Goal: Task Accomplishment & Management: Use online tool/utility

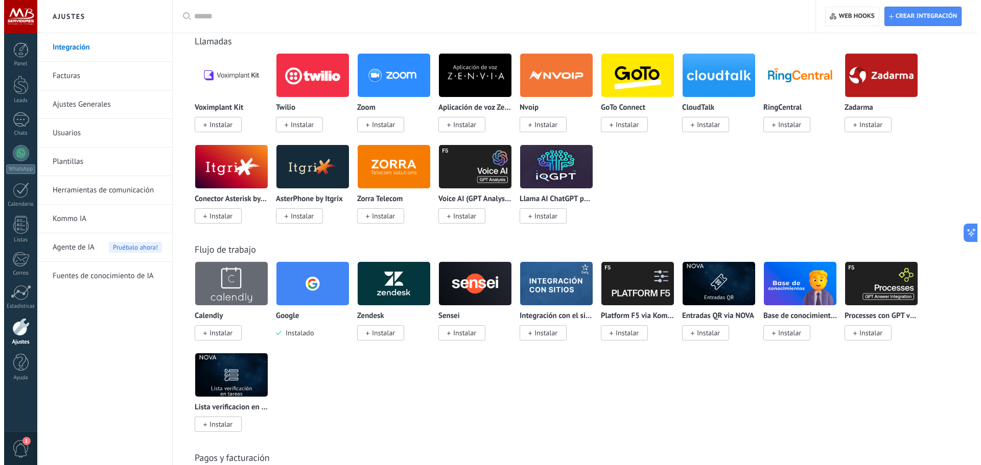
scroll to position [1022, 0]
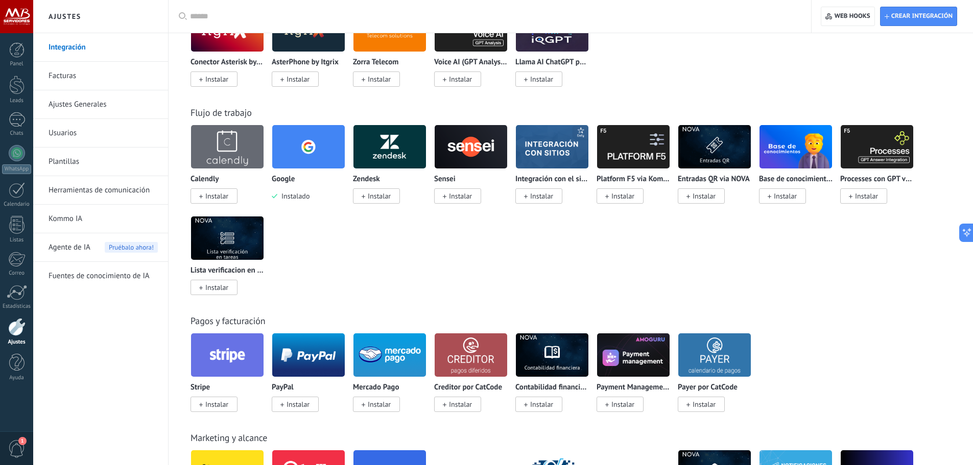
click at [321, 159] on img at bounding box center [308, 147] width 73 height 50
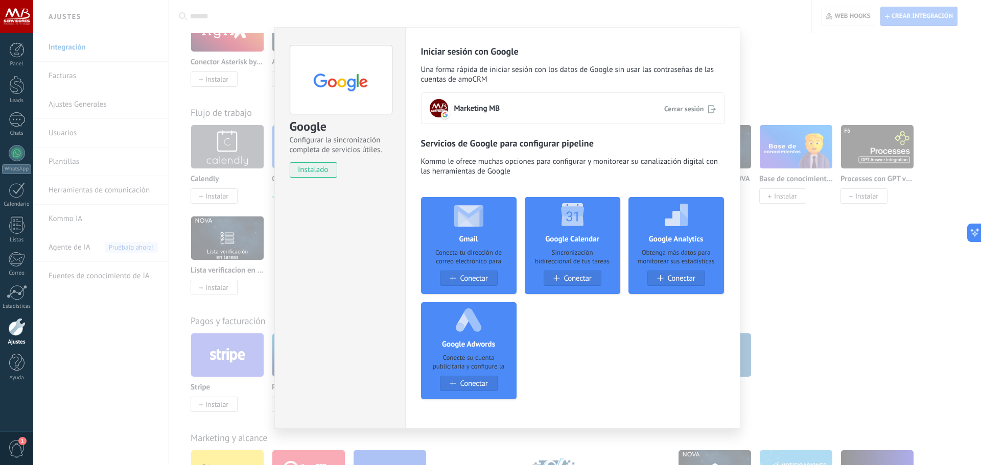
scroll to position [8, 0]
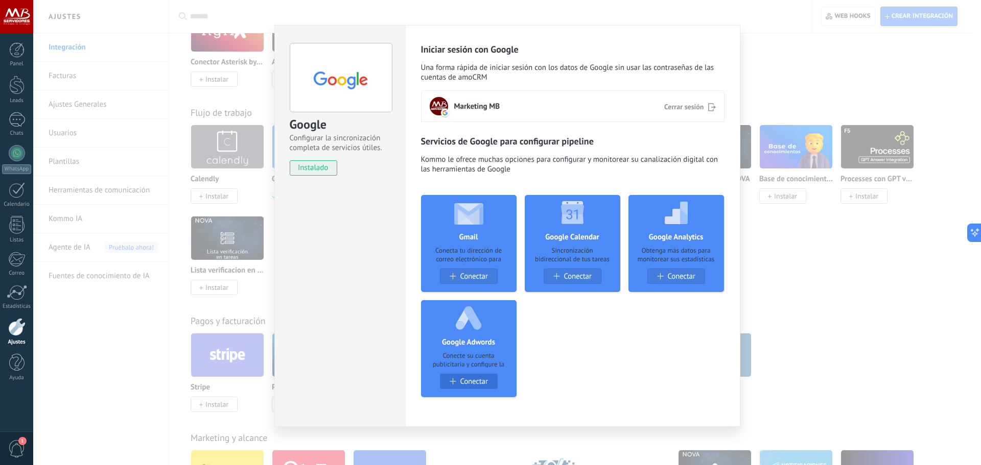
click at [470, 380] on span "Conectar" at bounding box center [474, 381] width 28 height 9
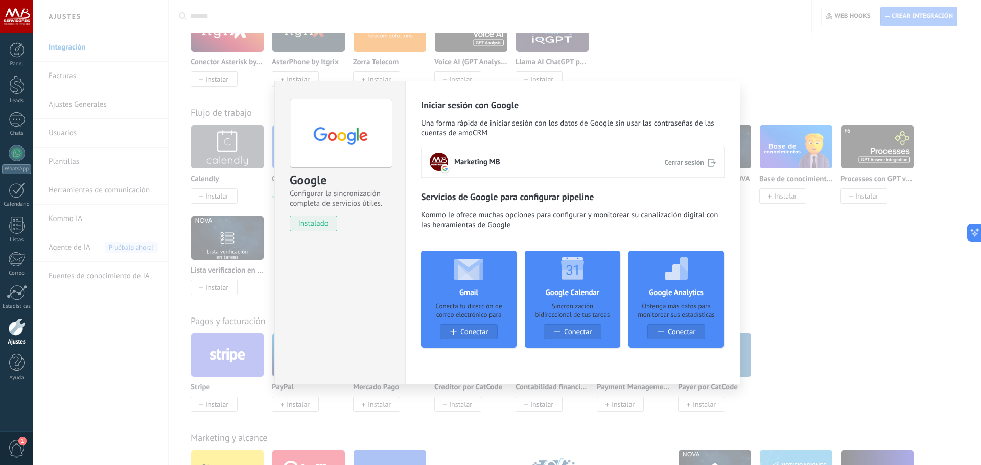
scroll to position [0, 0]
click at [664, 334] on div "Conectar" at bounding box center [676, 332] width 57 height 9
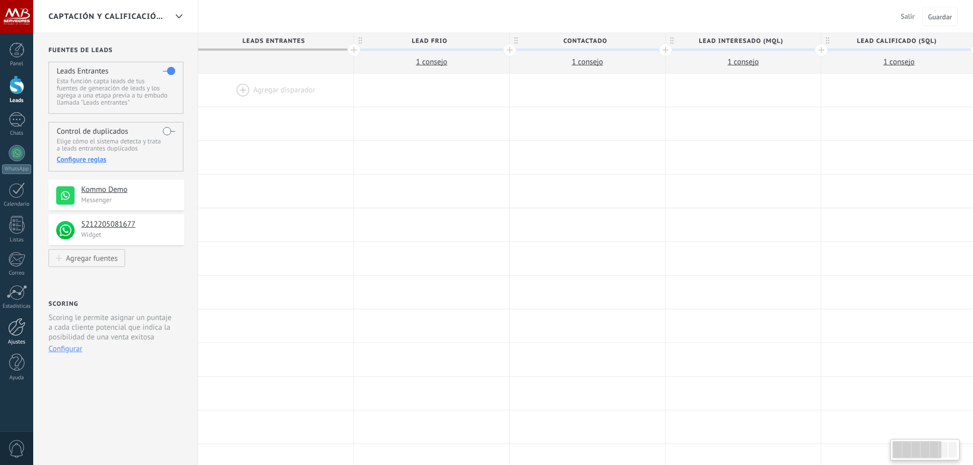
drag, startPoint x: 0, startPoint y: 0, endPoint x: 20, endPoint y: 325, distance: 325.5
click at [20, 325] on div at bounding box center [16, 327] width 17 height 18
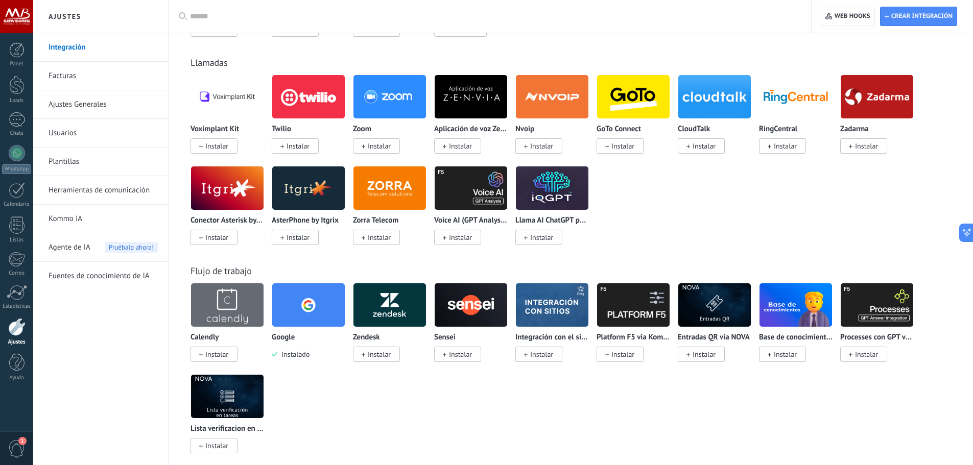
scroll to position [971, 0]
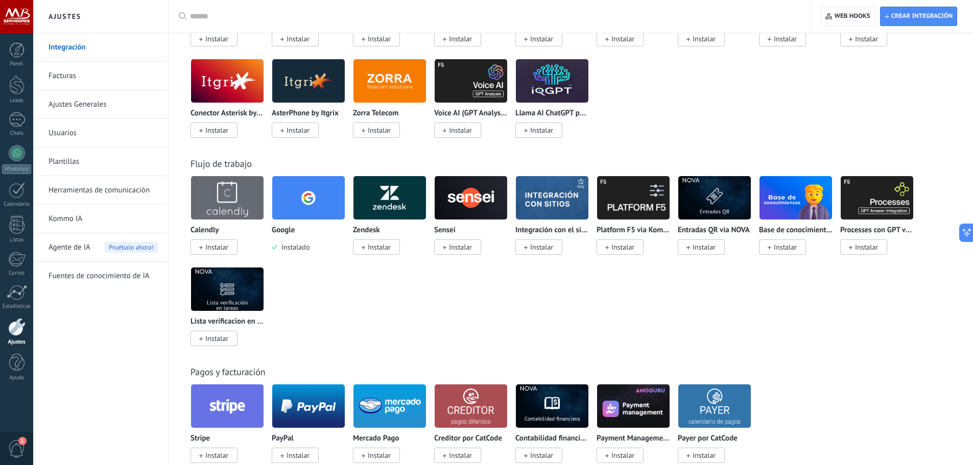
click at [315, 202] on img at bounding box center [308, 198] width 73 height 50
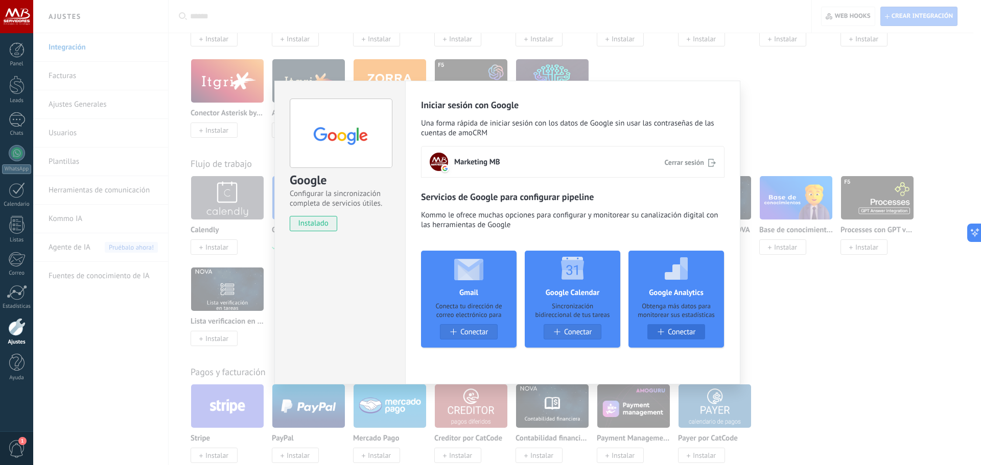
click at [675, 330] on span "Conectar" at bounding box center [682, 332] width 28 height 9
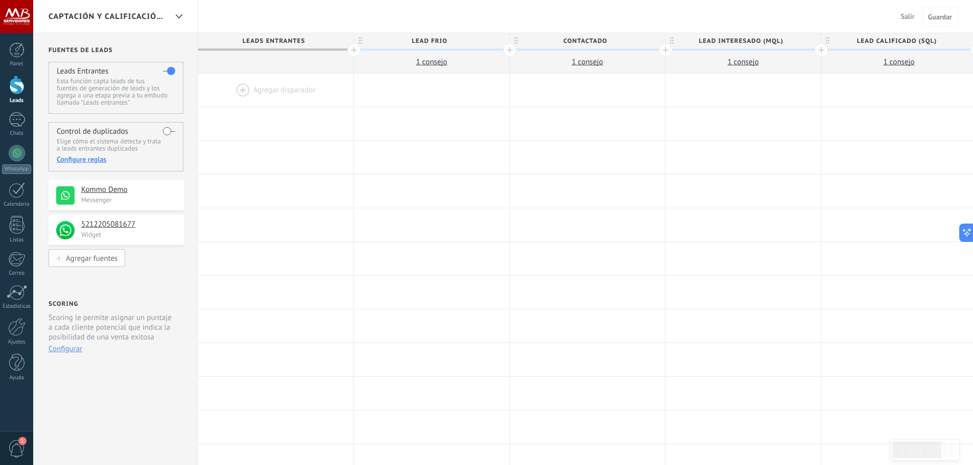
click at [96, 264] on button "Agregar fuentes" at bounding box center [87, 258] width 77 height 18
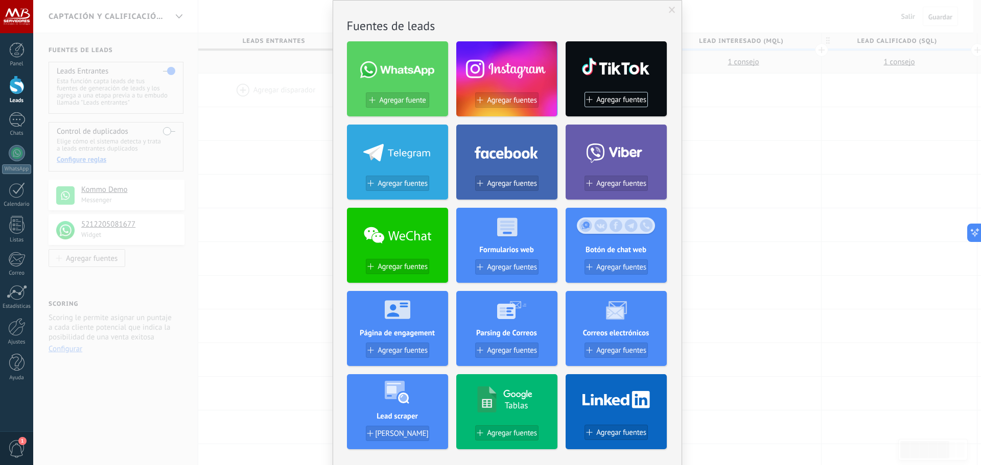
scroll to position [51, 0]
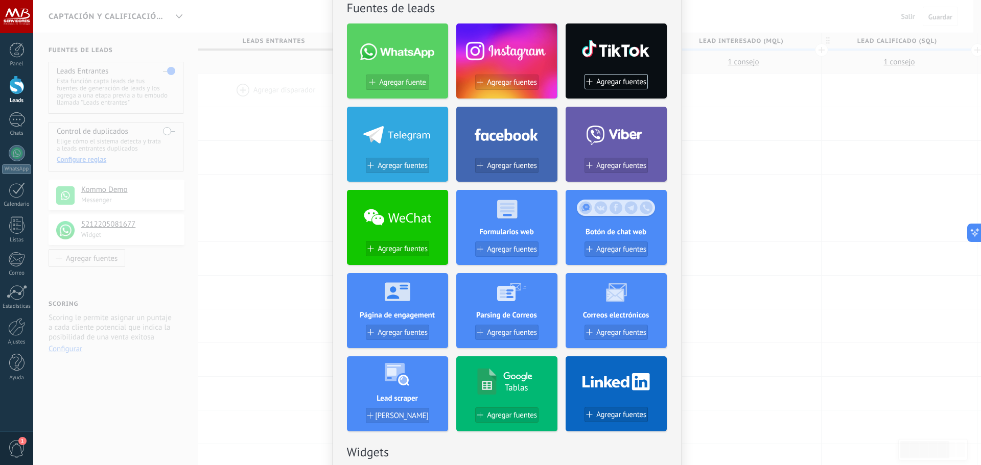
click at [288, 263] on div "No hay resultados Fuentes de leads Agregar fuente Agregar fuentes Agregar fuent…" at bounding box center [507, 232] width 948 height 465
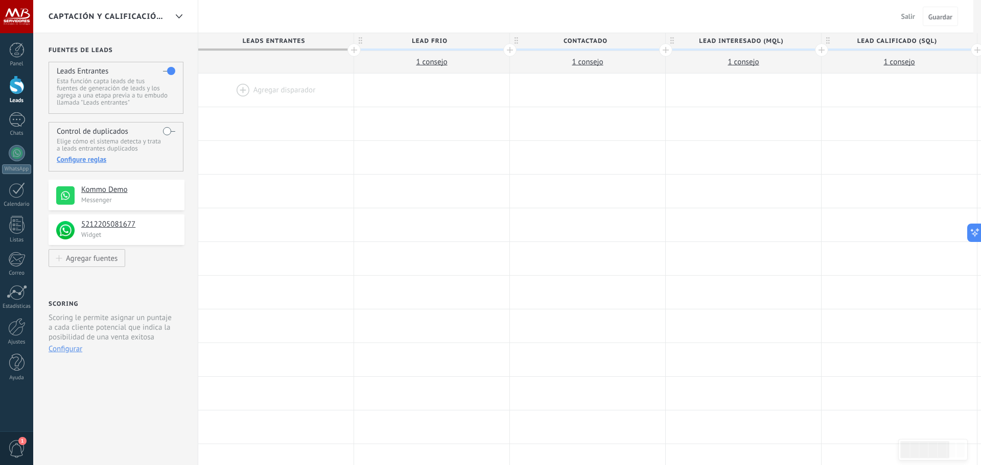
scroll to position [0, 0]
click at [272, 89] on div at bounding box center [275, 90] width 155 height 33
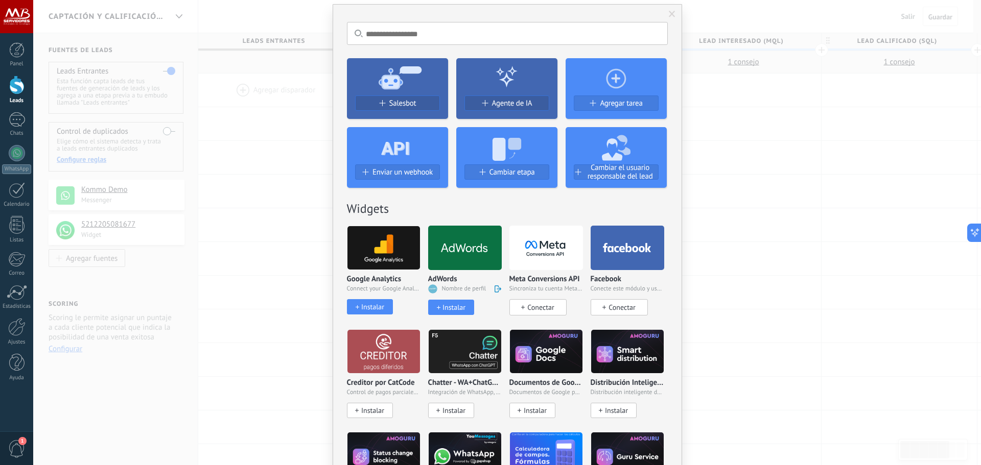
scroll to position [51, 0]
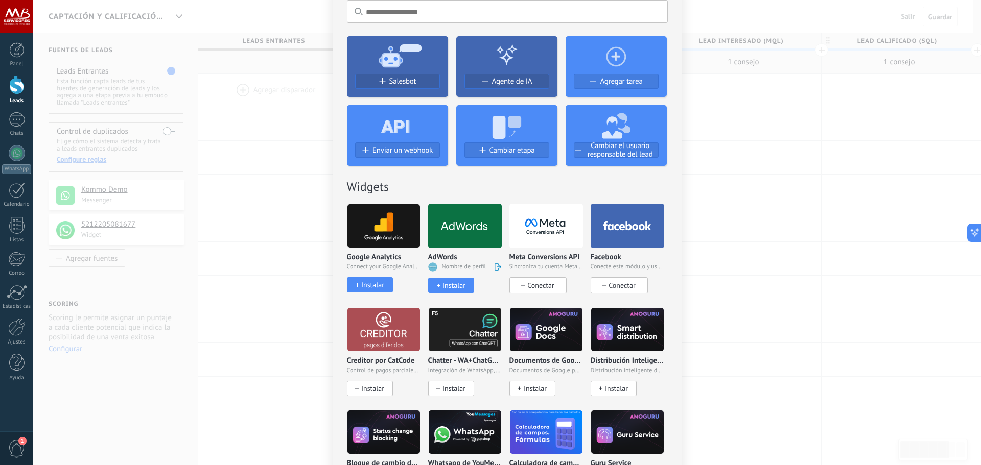
click at [435, 282] on div "Instalar" at bounding box center [450, 285] width 43 height 9
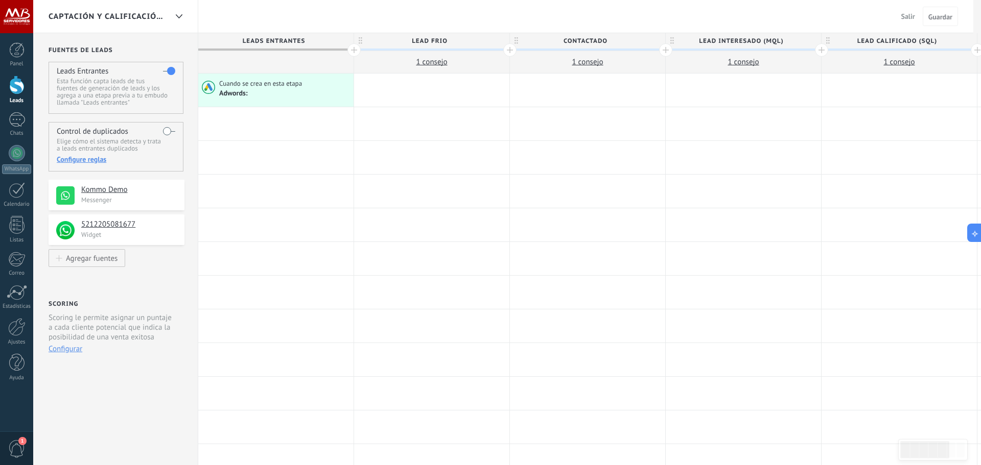
scroll to position [0, 0]
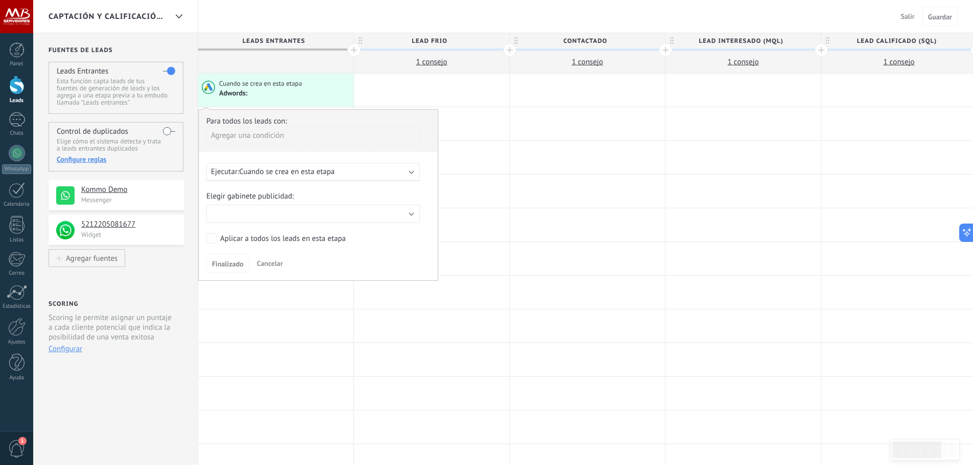
click at [291, 138] on div "Agregar una condición" at bounding box center [313, 136] width 214 height 18
click at [291, 174] on span "Cuando se crea en esta etapa" at bounding box center [287, 172] width 96 height 10
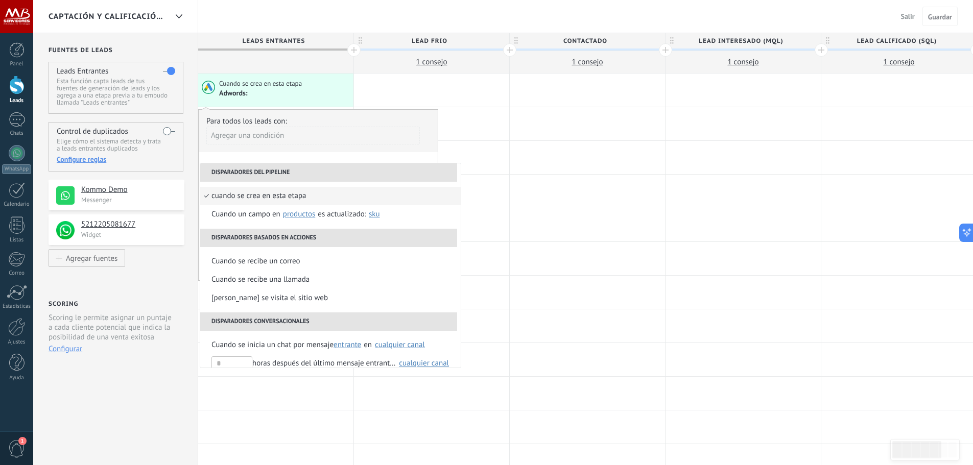
click at [310, 195] on li "Cuando se crea en esta etapa" at bounding box center [330, 196] width 261 height 18
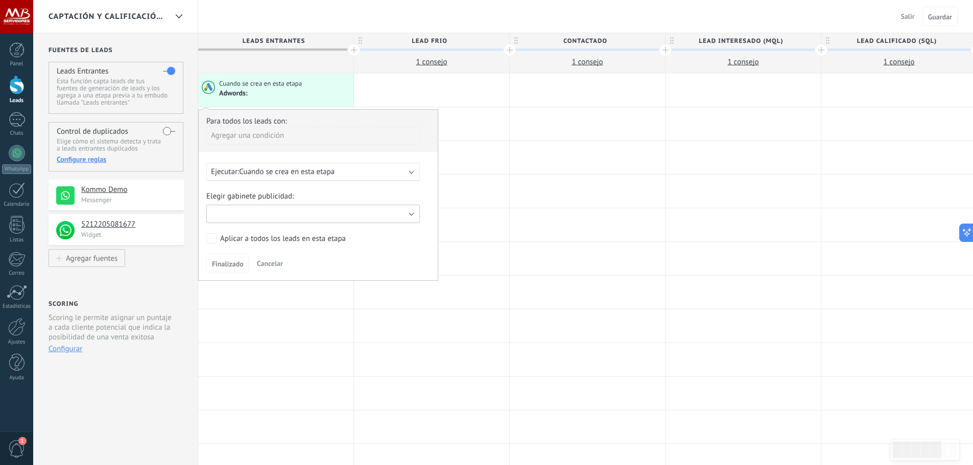
click at [305, 210] on button "button" at bounding box center [313, 214] width 214 height 18
click at [310, 216] on button "button" at bounding box center [313, 214] width 214 height 18
click at [409, 218] on button "button" at bounding box center [313, 214] width 214 height 18
click at [223, 210] on button "button" at bounding box center [313, 214] width 214 height 18
click at [393, 215] on button "button" at bounding box center [313, 214] width 214 height 18
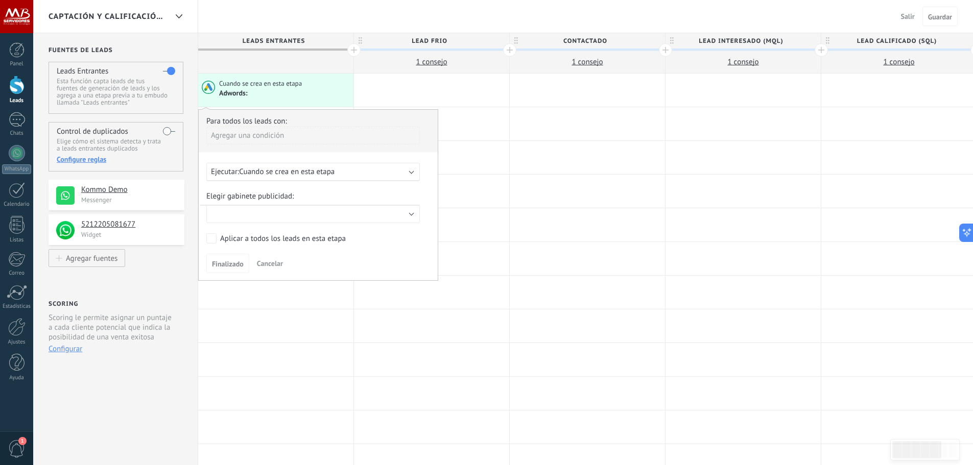
click at [270, 268] on button "Cancelar" at bounding box center [270, 263] width 34 height 15
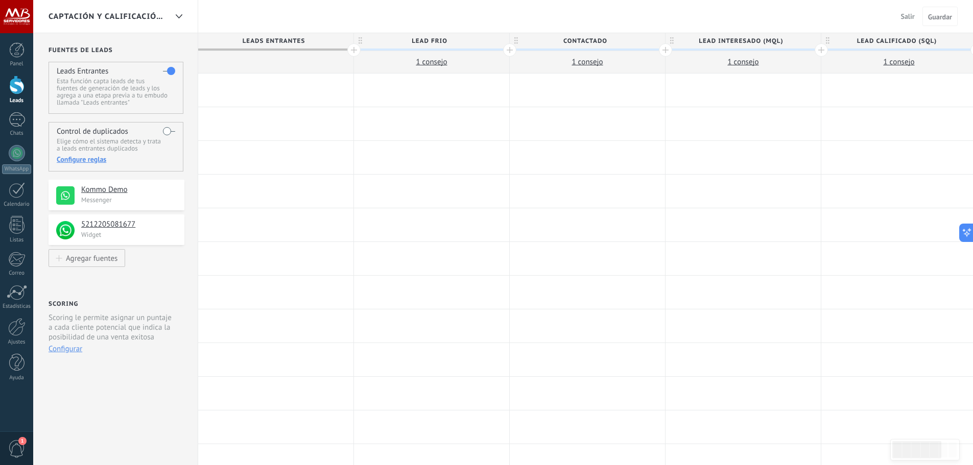
click at [277, 86] on div at bounding box center [275, 90] width 155 height 33
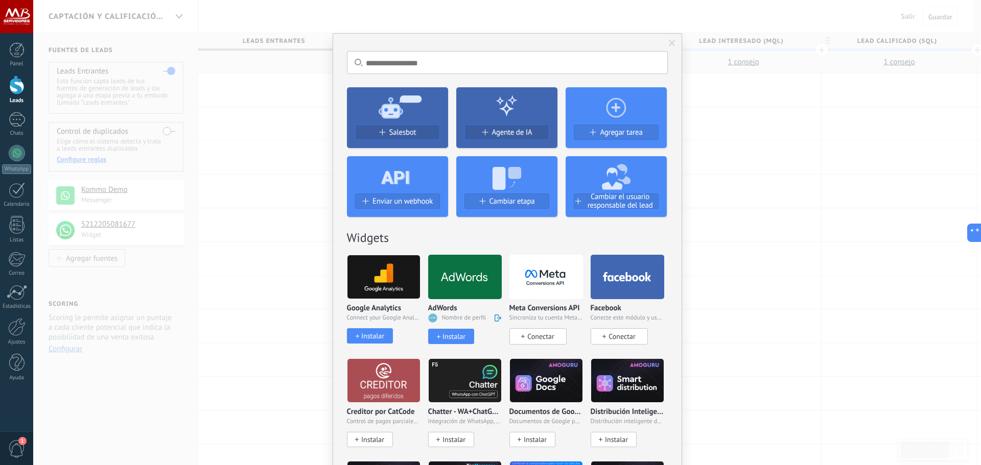
click at [375, 291] on img at bounding box center [383, 277] width 73 height 50
click at [370, 339] on div "Instalar" at bounding box center [372, 336] width 23 height 9
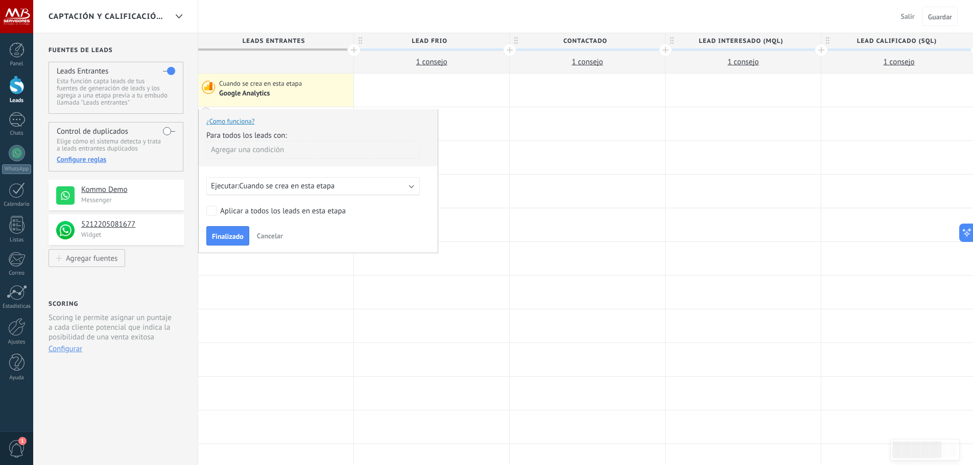
click at [264, 191] on span "Cuando se crea en esta etapa" at bounding box center [287, 186] width 96 height 10
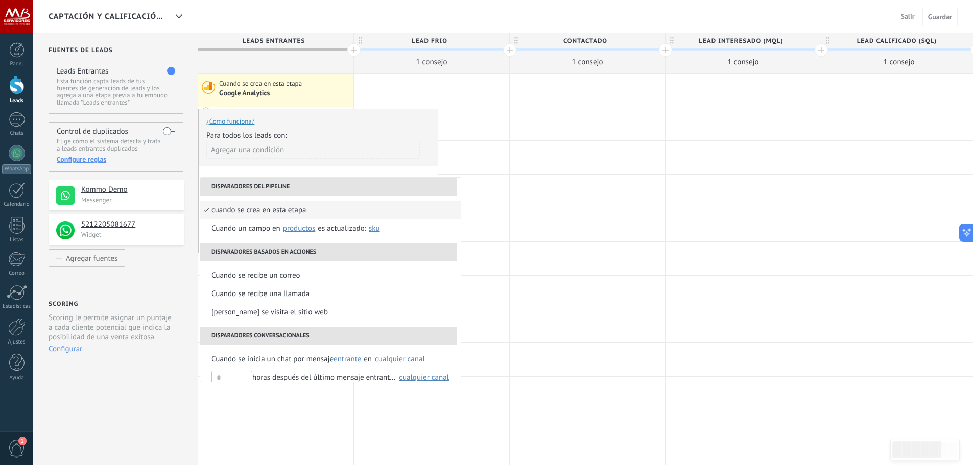
click at [351, 164] on div "Agregar una condición" at bounding box center [313, 154] width 214 height 26
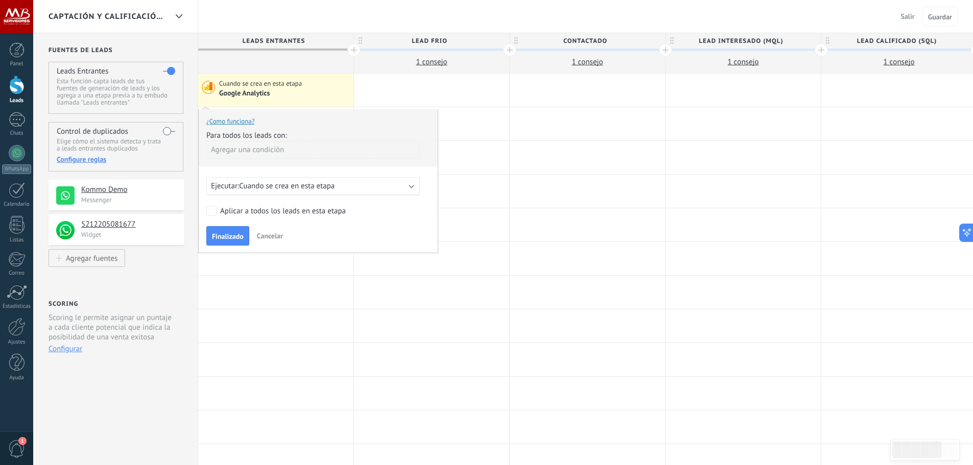
click at [258, 234] on span "Cancelar" at bounding box center [270, 235] width 26 height 9
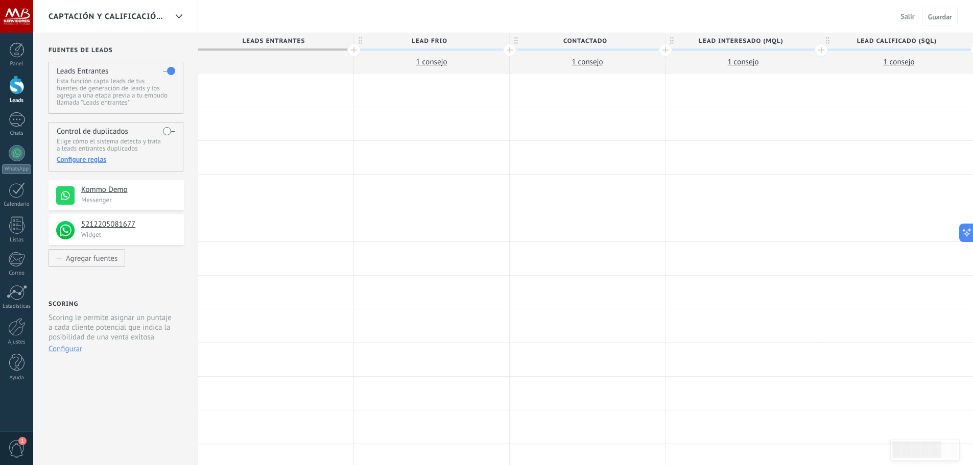
click at [279, 89] on div at bounding box center [275, 90] width 155 height 33
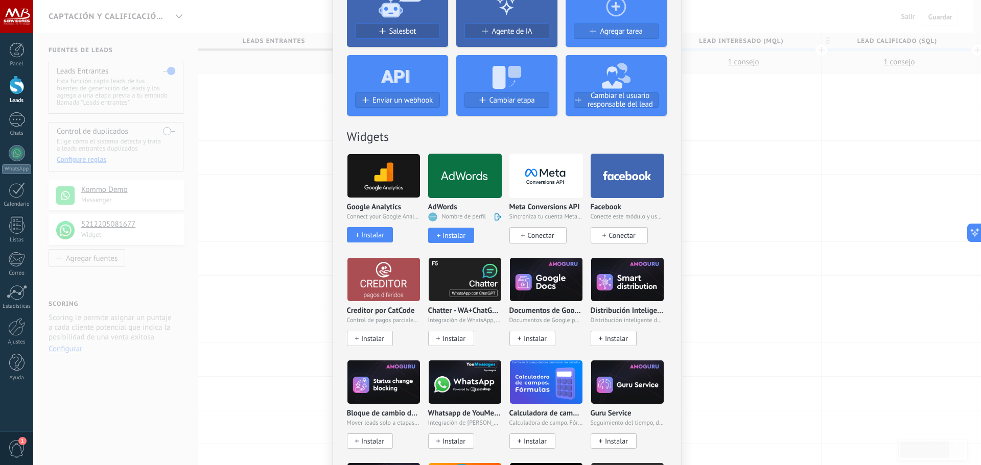
scroll to position [102, 0]
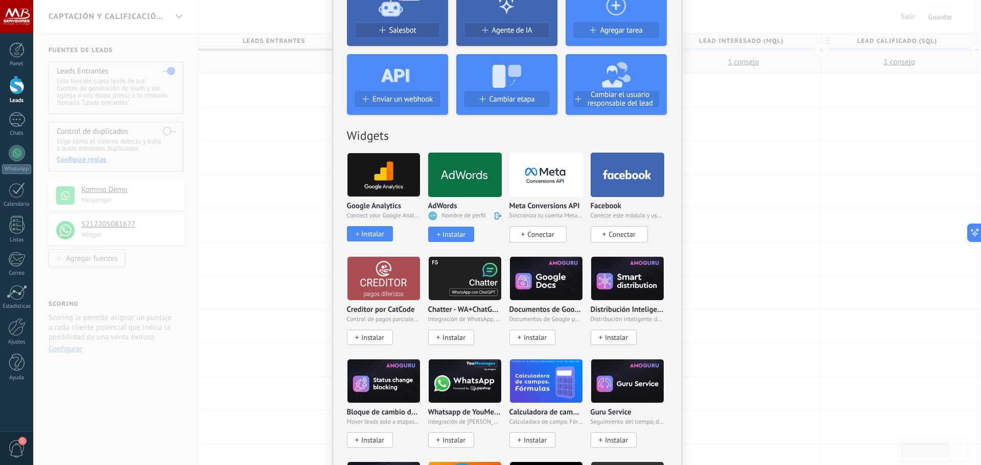
click at [442, 239] on div "Instalar" at bounding box center [453, 234] width 23 height 9
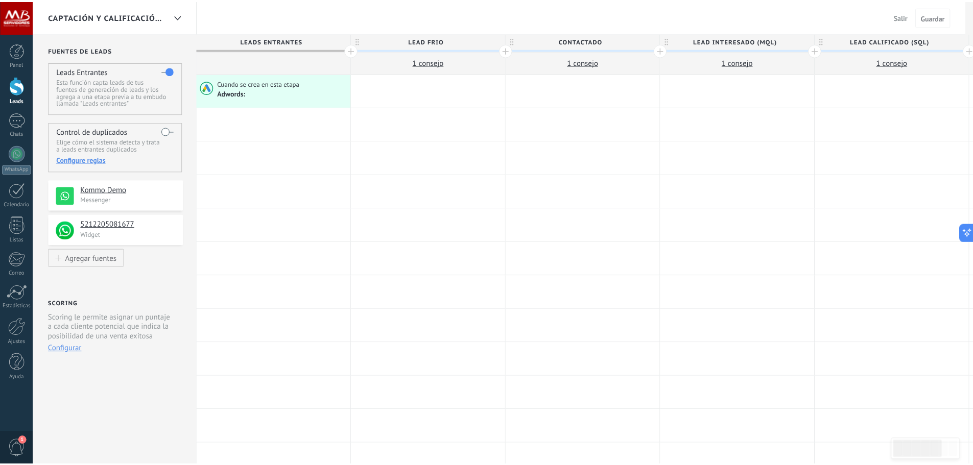
scroll to position [0, 0]
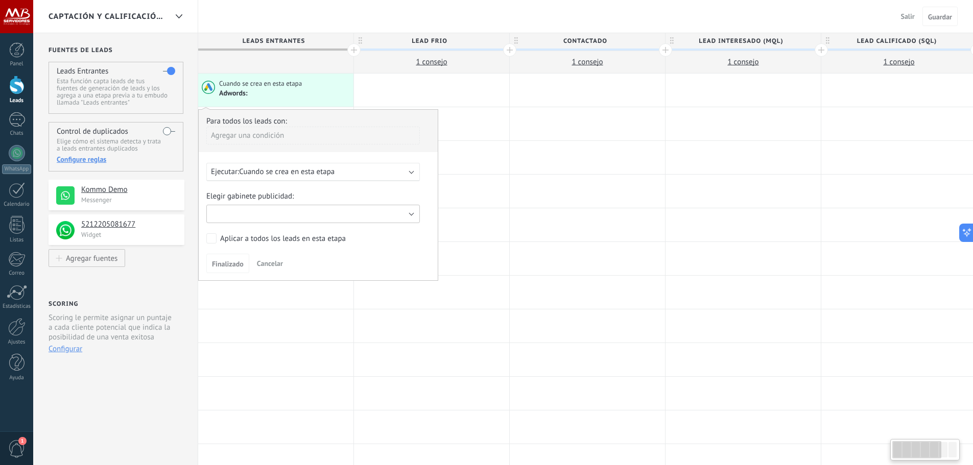
click at [271, 212] on button "button" at bounding box center [313, 214] width 214 height 18
click at [268, 266] on span "Cancelar" at bounding box center [270, 263] width 26 height 9
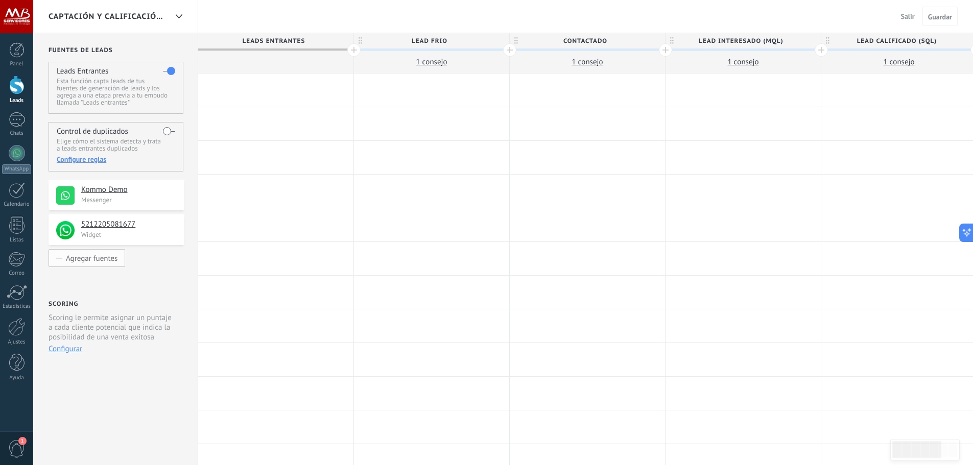
click at [109, 255] on div "Agregar fuentes" at bounding box center [92, 258] width 52 height 9
click at [277, 82] on div at bounding box center [275, 90] width 155 height 33
click at [245, 230] on div at bounding box center [275, 224] width 155 height 33
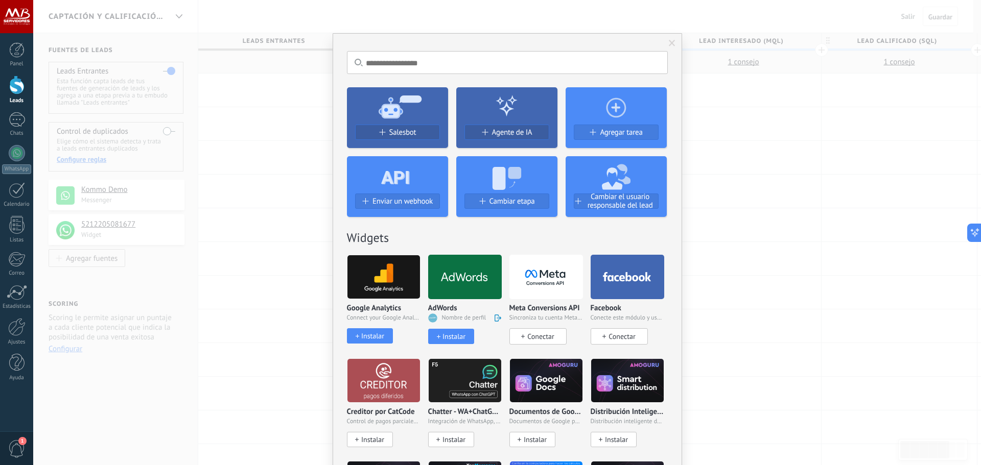
click at [289, 225] on div "No hay resultados Salesbot Agente de IA Agregar tarea Enviar un webhook Cambiar…" at bounding box center [507, 232] width 948 height 465
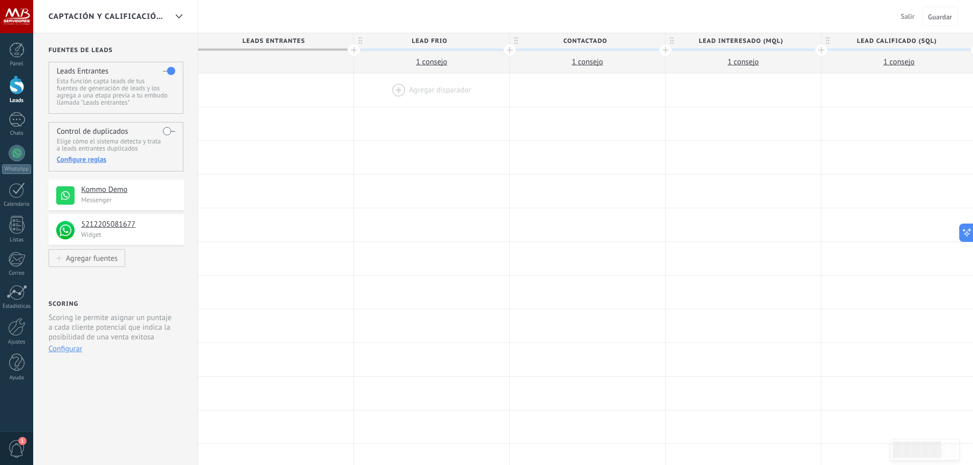
click at [387, 85] on div at bounding box center [431, 90] width 155 height 33
click at [406, 86] on div at bounding box center [431, 90] width 155 height 33
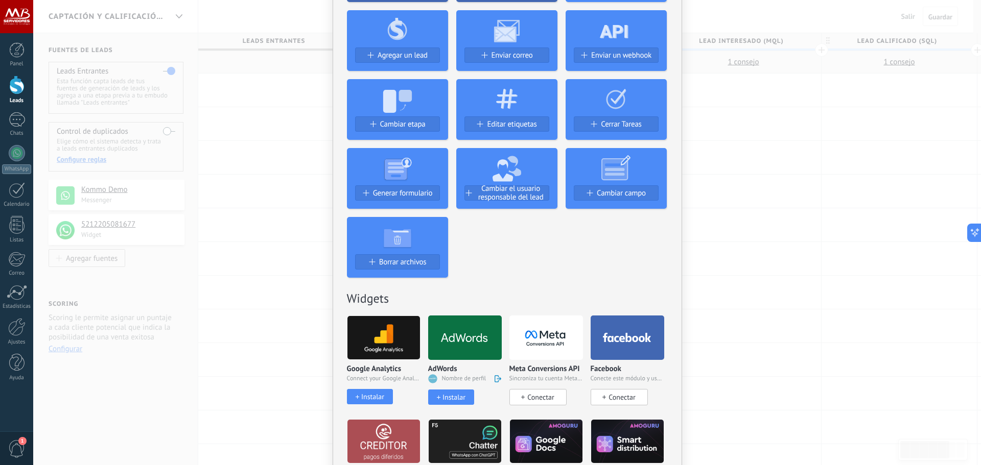
scroll to position [306, 0]
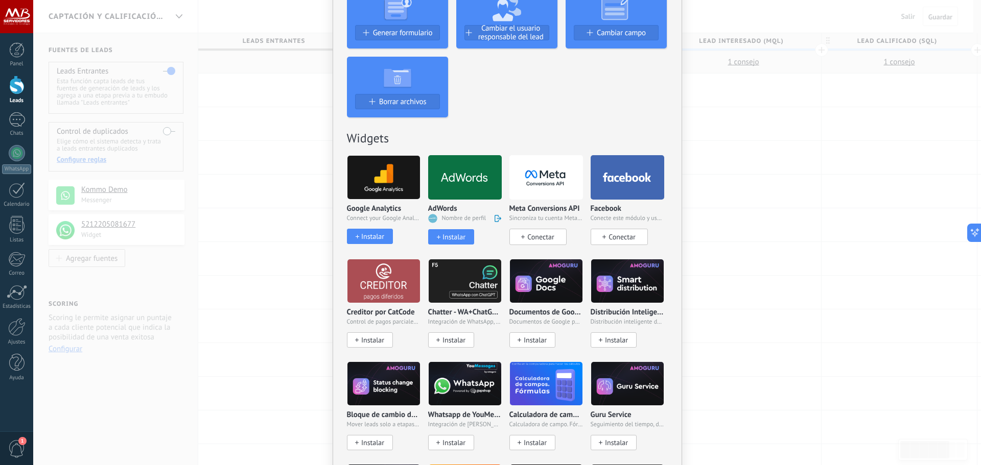
click at [453, 233] on div "Instalar" at bounding box center [453, 237] width 23 height 9
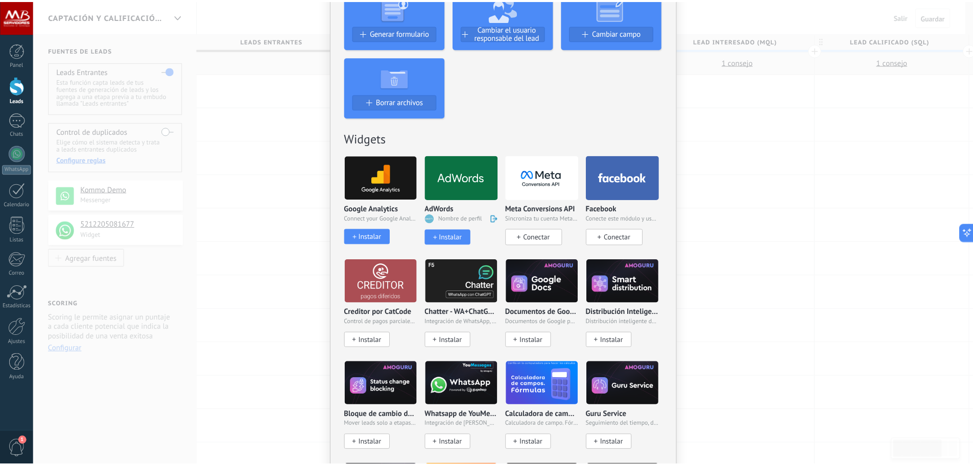
scroll to position [0, 0]
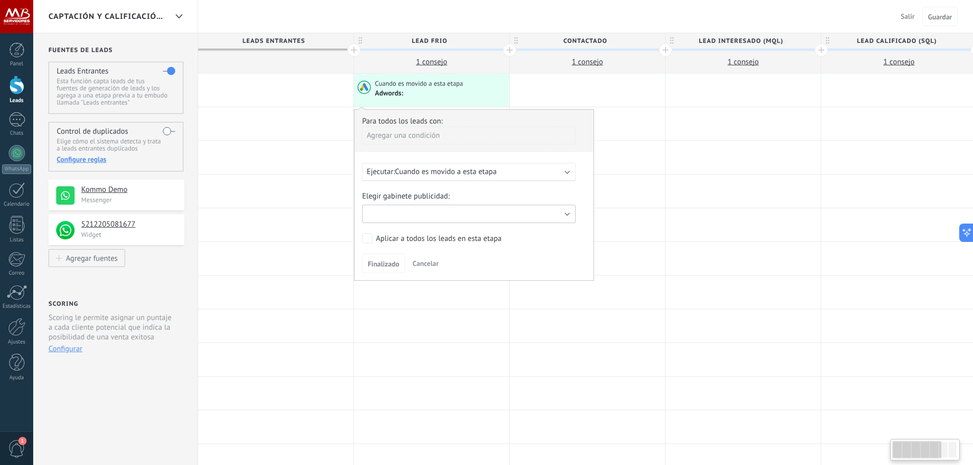
click at [421, 211] on button "button" at bounding box center [469, 214] width 214 height 18
click at [520, 213] on button "button" at bounding box center [469, 214] width 214 height 18
click at [420, 264] on span "Cancelar" at bounding box center [426, 263] width 26 height 9
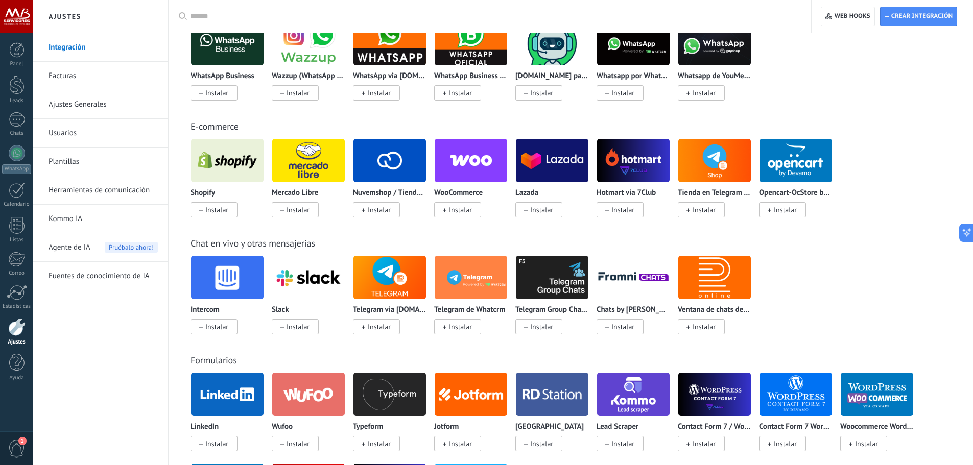
scroll to position [358, 0]
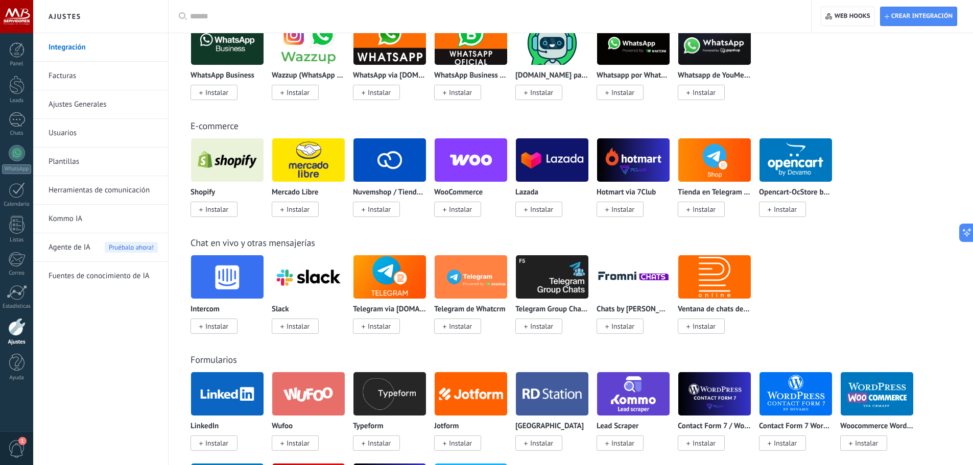
click at [446, 211] on icon at bounding box center [445, 210] width 4 height 4
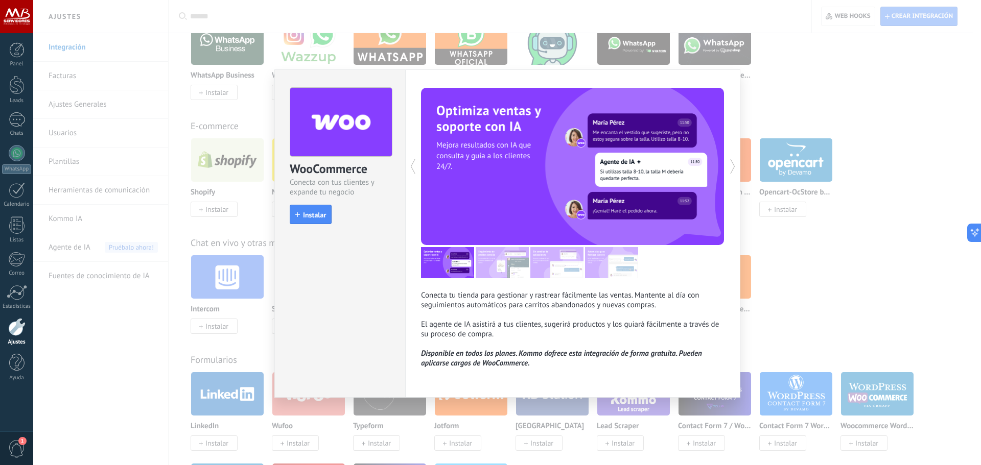
click at [775, 351] on div "WooCommerce Conecta con tus clientes y expande tu negocio install Instalar Cone…" at bounding box center [507, 232] width 948 height 465
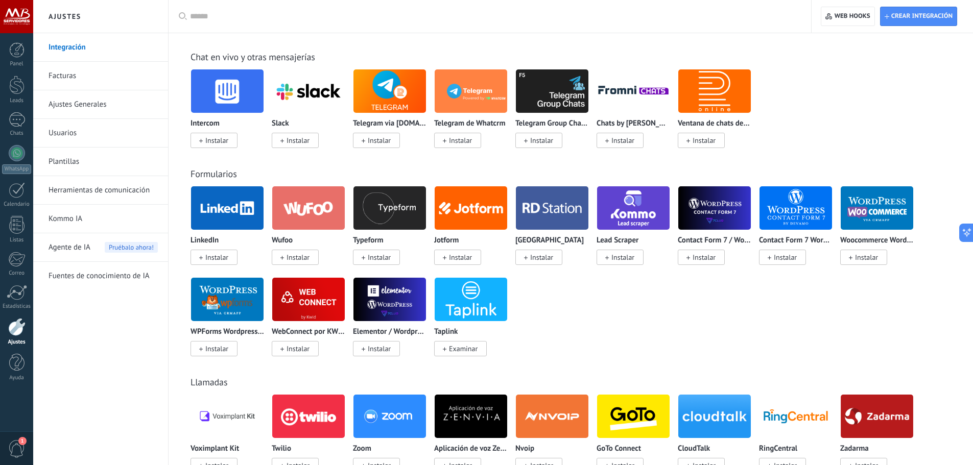
scroll to position [562, 0]
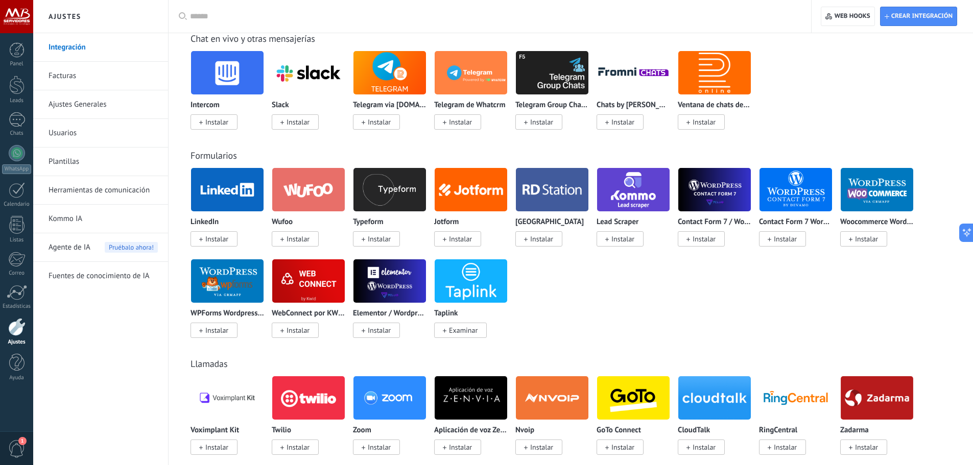
click at [627, 186] on img at bounding box center [633, 190] width 73 height 50
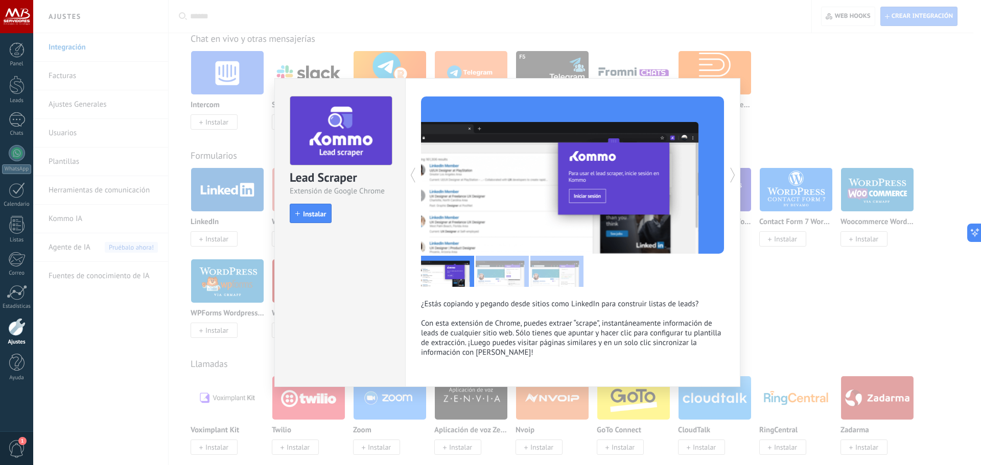
click at [763, 302] on div "Lead Scraper Extensión de Google Chrome install Instalar ¿Estás copiando y pega…" at bounding box center [507, 232] width 948 height 465
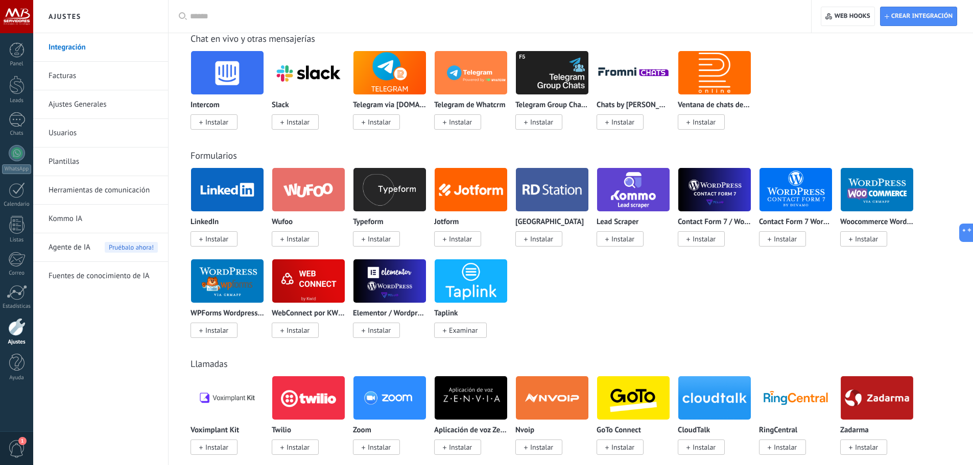
click at [214, 235] on span "Instalar" at bounding box center [216, 238] width 23 height 9
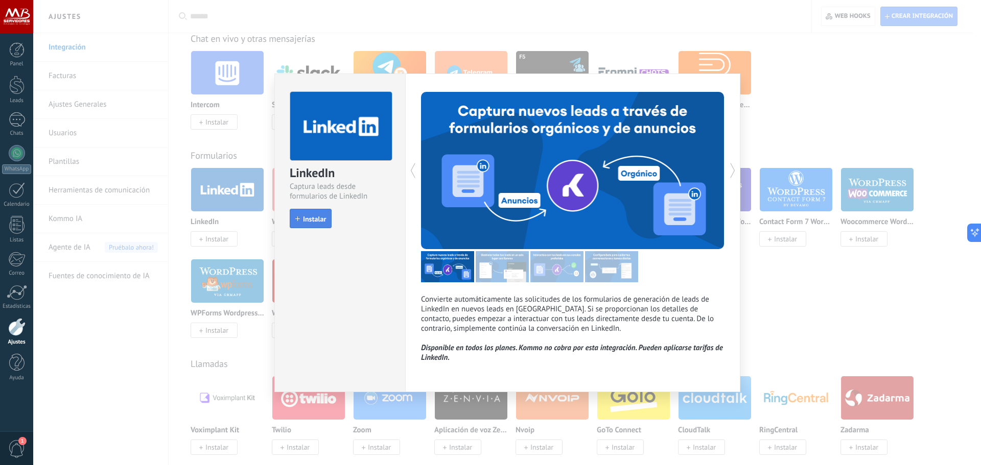
click at [315, 221] on span "Instalar" at bounding box center [314, 219] width 23 height 7
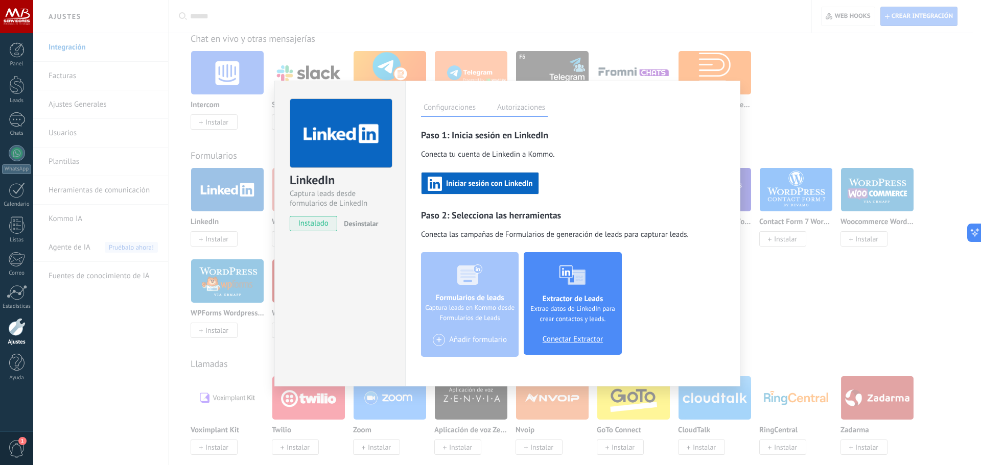
click at [487, 316] on div "Formularios de leads Captura leads en Kommo desde Formularios de Leads + Añadir…" at bounding box center [572, 304] width 303 height 105
click at [505, 178] on div "Iniciar sesión con LinkedIn" at bounding box center [480, 184] width 105 height 14
click at [531, 111] on label "Autorizaciones" at bounding box center [520, 109] width 53 height 15
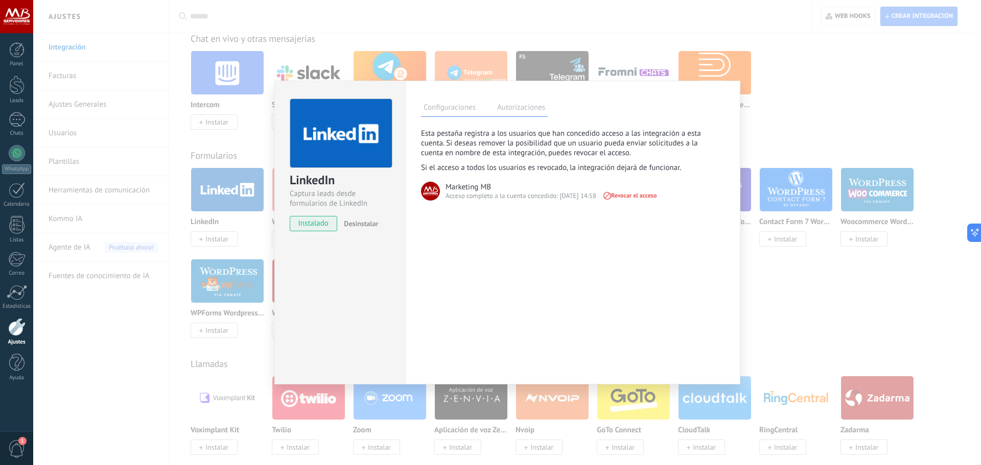
click at [458, 107] on label "Configuraciones" at bounding box center [449, 109] width 57 height 15
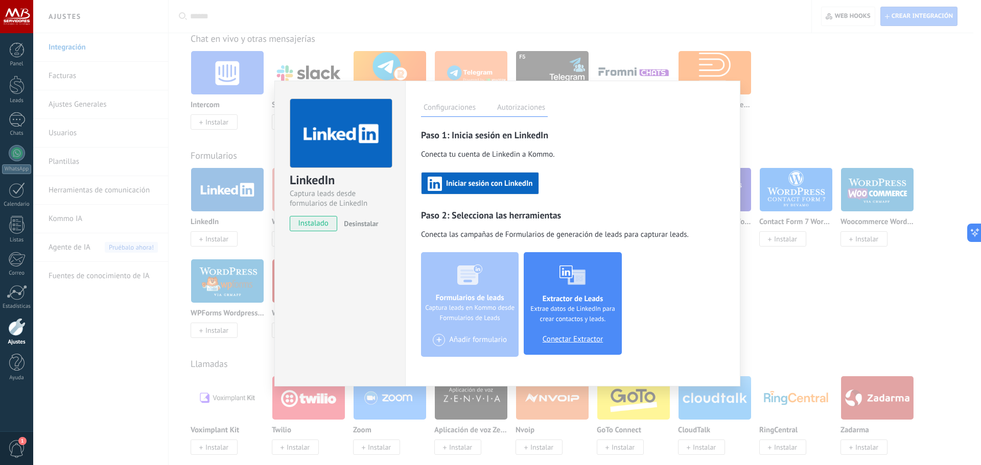
click at [500, 108] on label "Autorizaciones" at bounding box center [520, 109] width 53 height 15
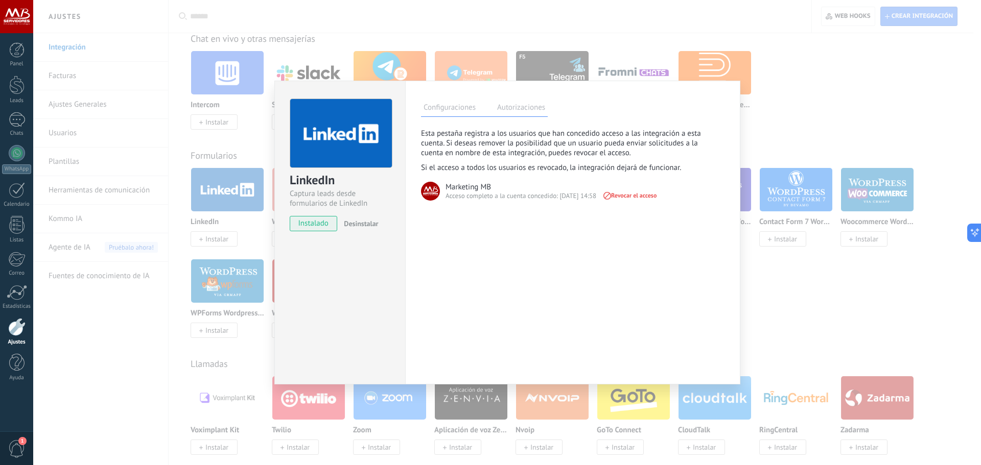
click at [795, 155] on div "LinkedIn Captura leads desde formularios de LinkedIn instalado Desinstalar Conf…" at bounding box center [507, 232] width 948 height 465
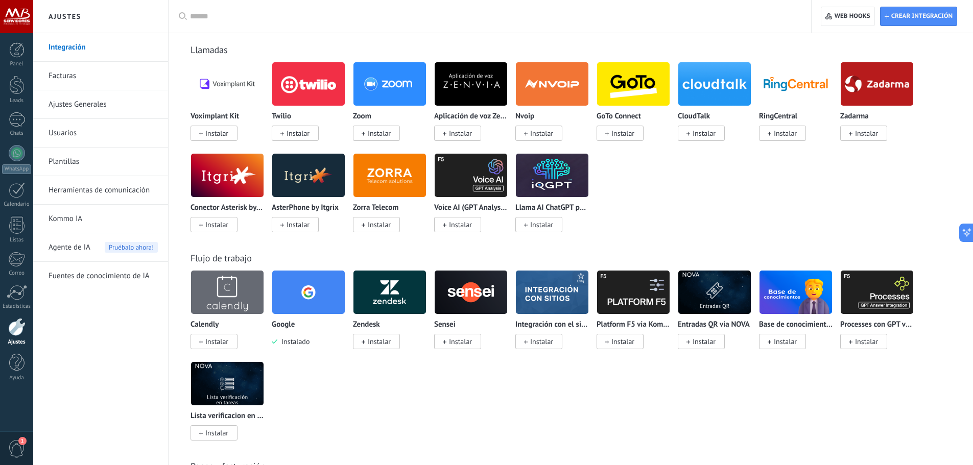
scroll to position [817, 0]
